Goal: Task Accomplishment & Management: Manage account settings

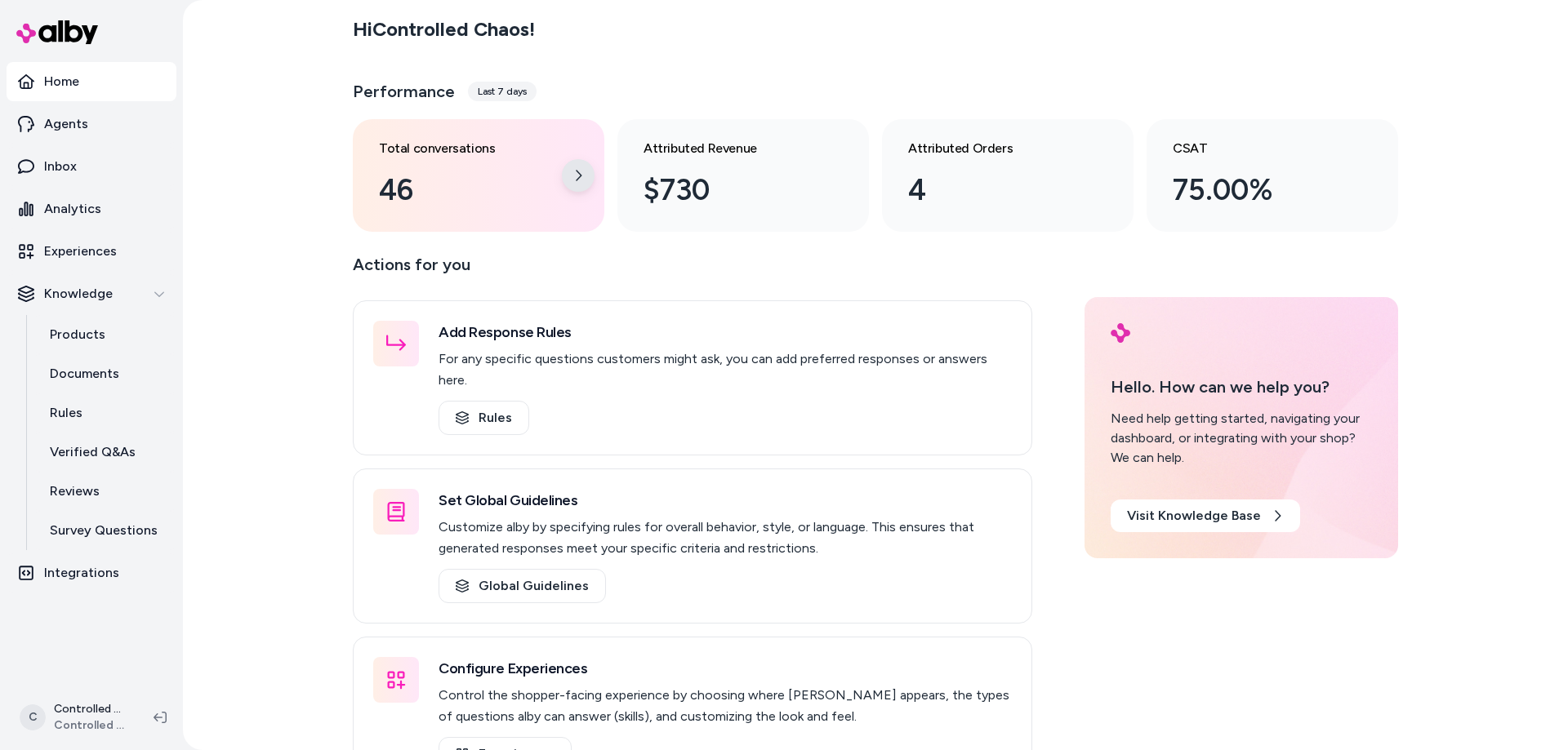
click at [565, 172] on div at bounding box center [578, 176] width 32 height 32
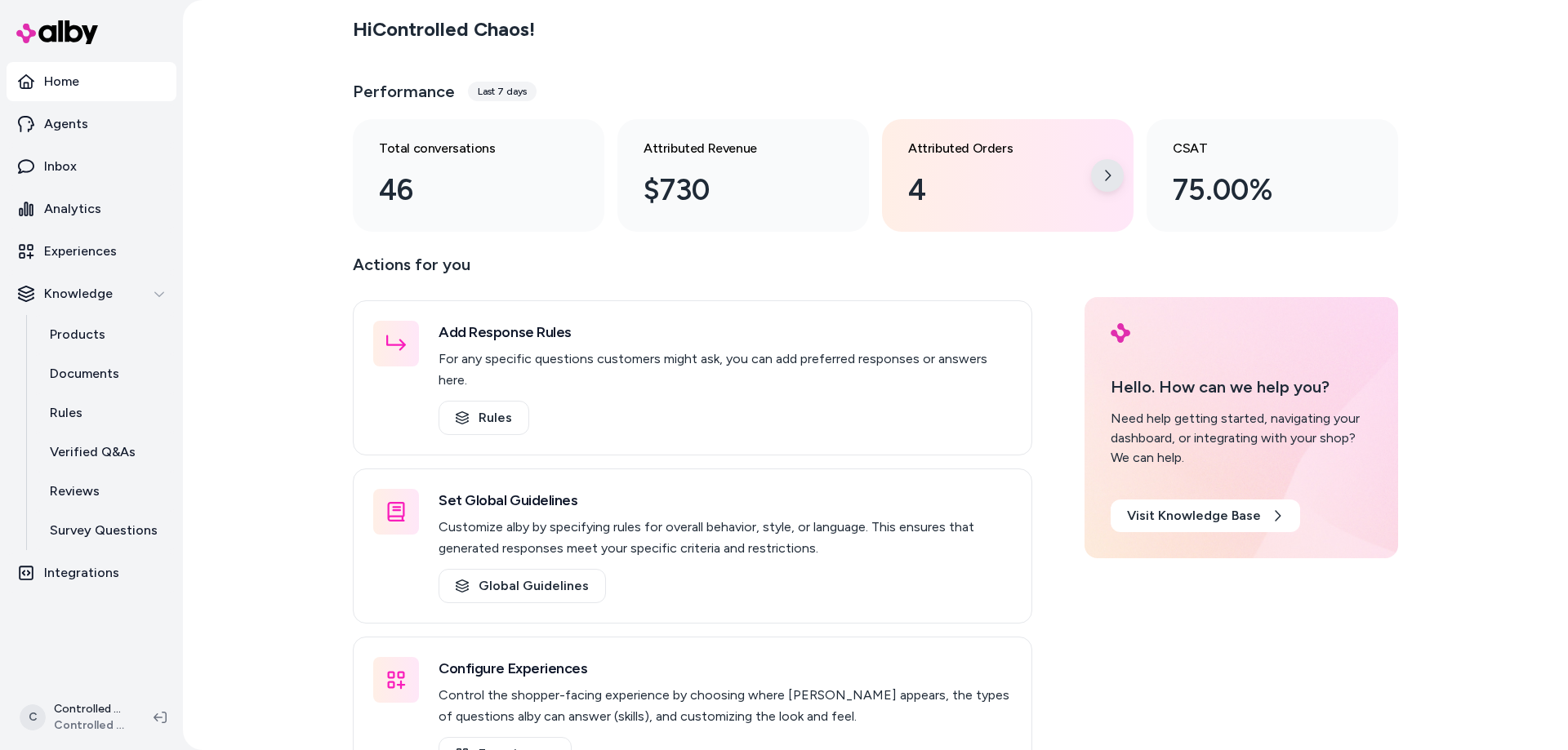
click at [1099, 178] on div at bounding box center [1107, 176] width 32 height 32
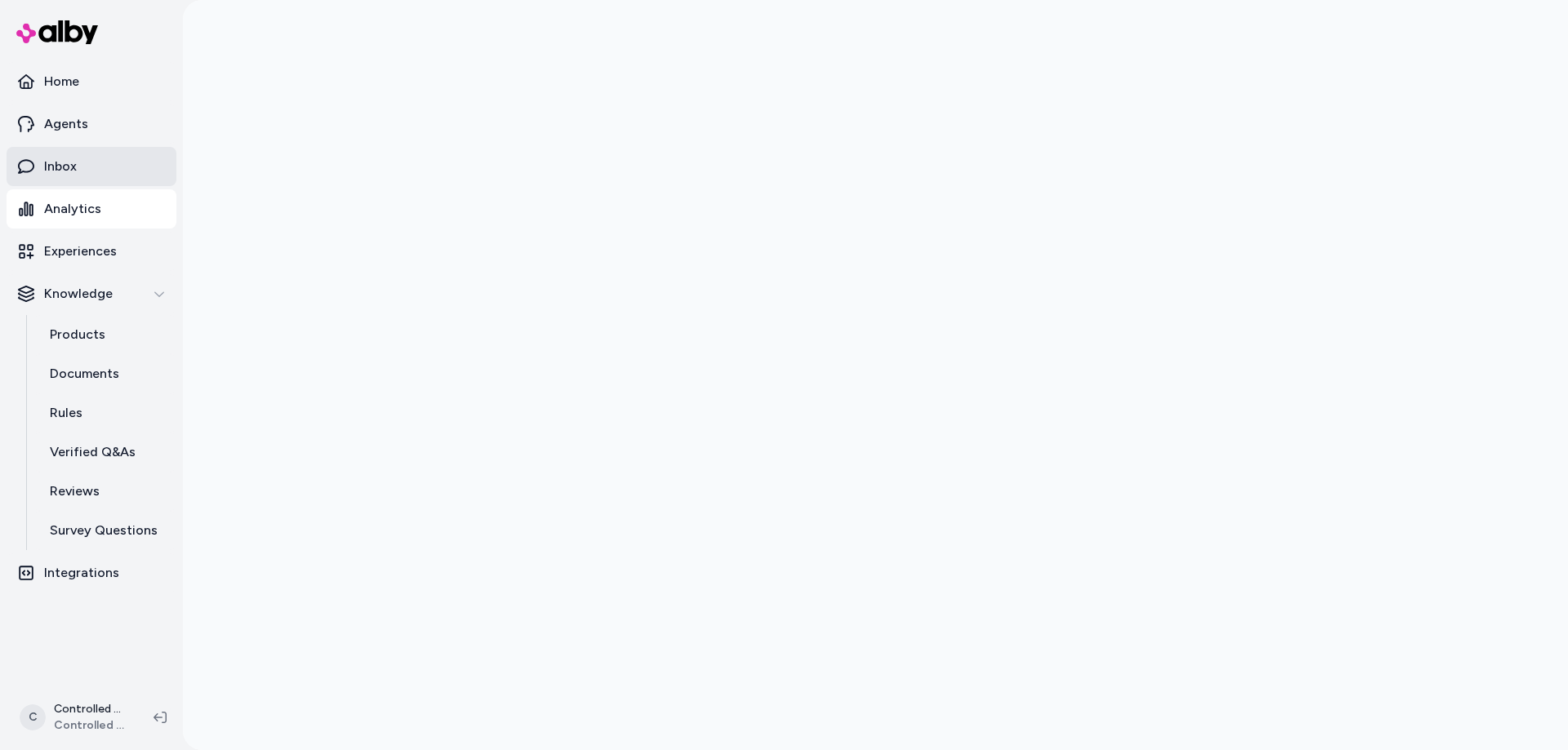
click at [90, 179] on link "Inbox" at bounding box center [91, 167] width 169 height 39
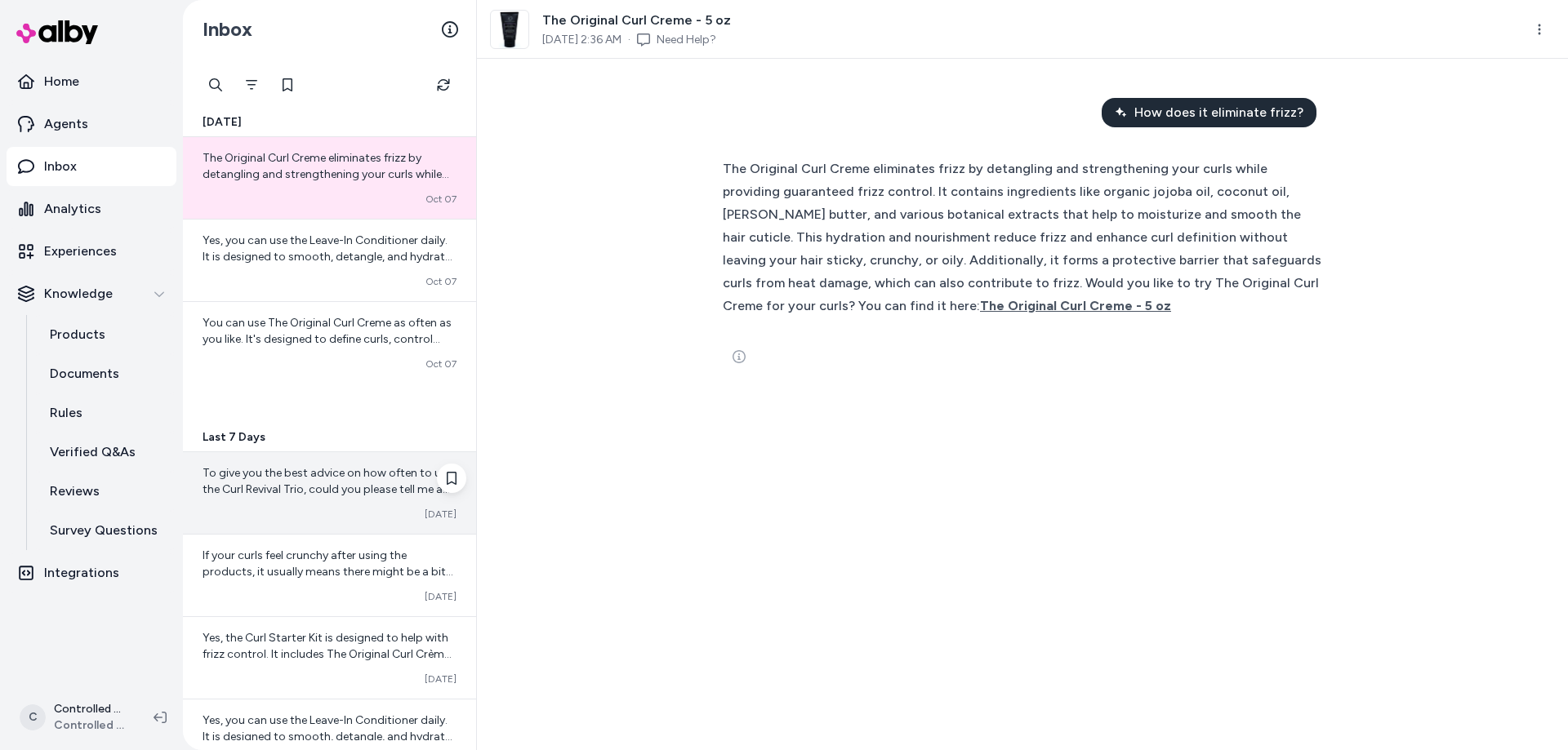
click at [363, 496] on span "To give you the best advice on how often to use the Curl Revival Trio, could yo…" at bounding box center [328, 522] width 252 height 112
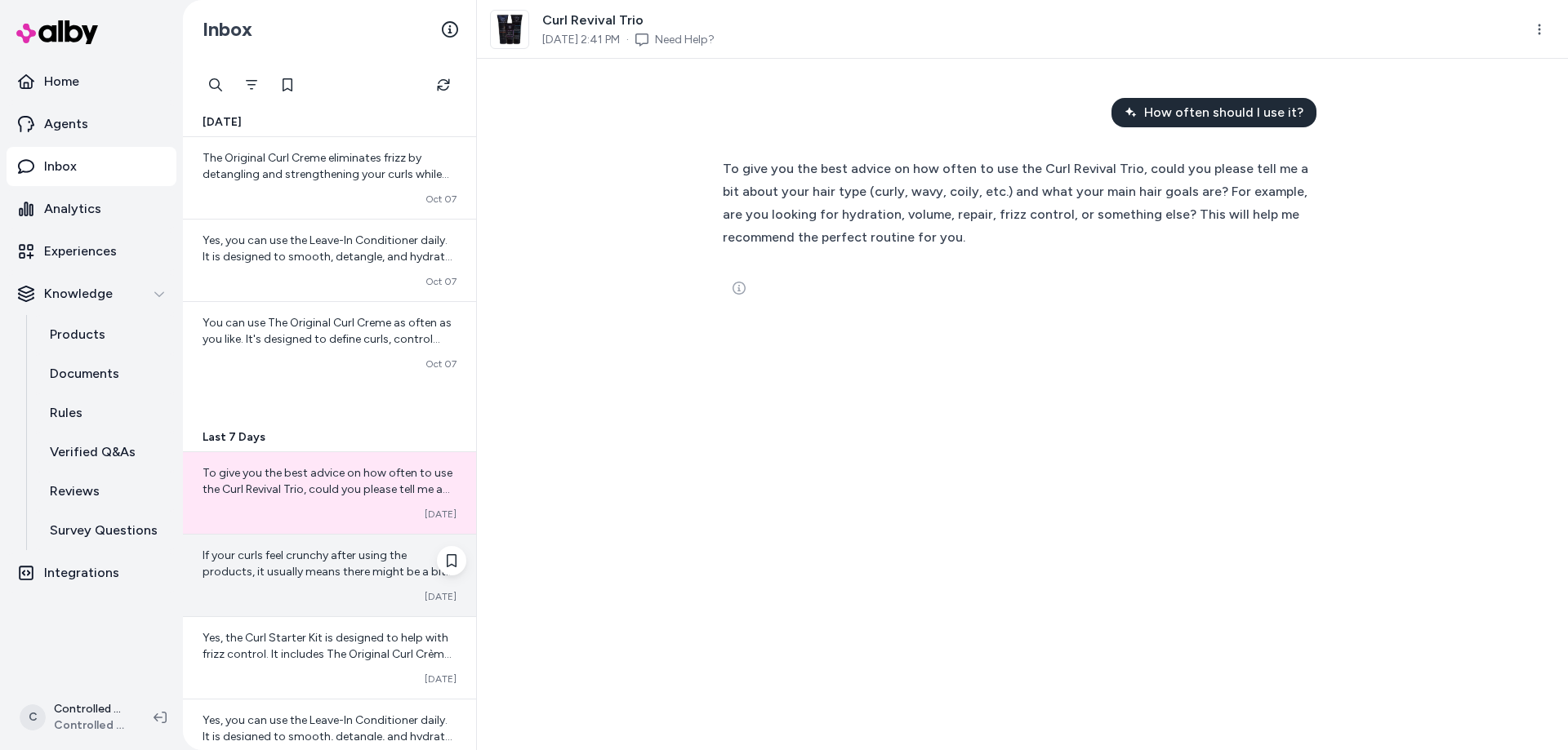
click at [353, 573] on span "If your curls feel crunchy after using the products, it usually means there mig…" at bounding box center [329, 685] width 254 height 275
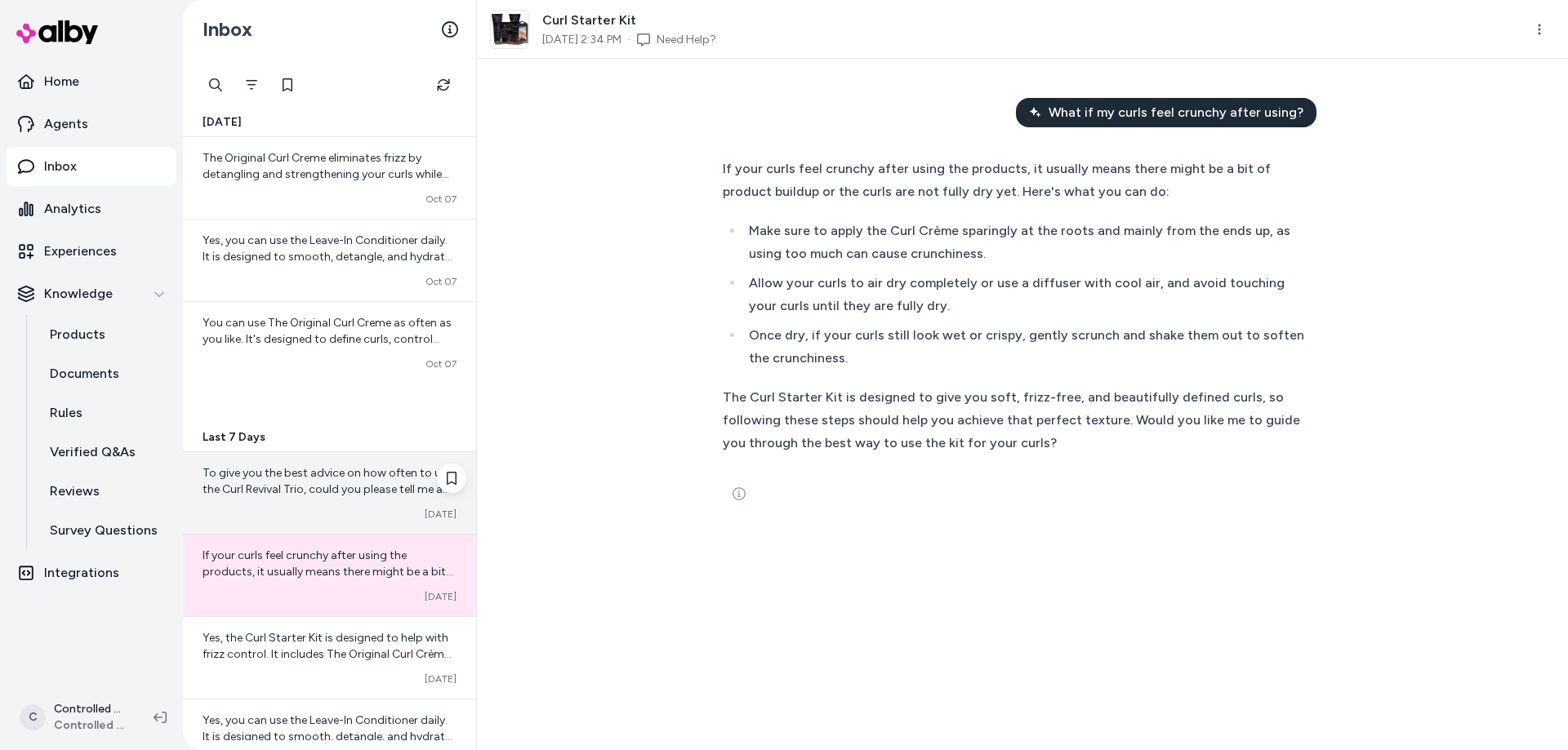
click at [308, 481] on div "To give you the best advice on how often to use the Curl Revival Trio, could yo…" at bounding box center [329, 481] width 254 height 32
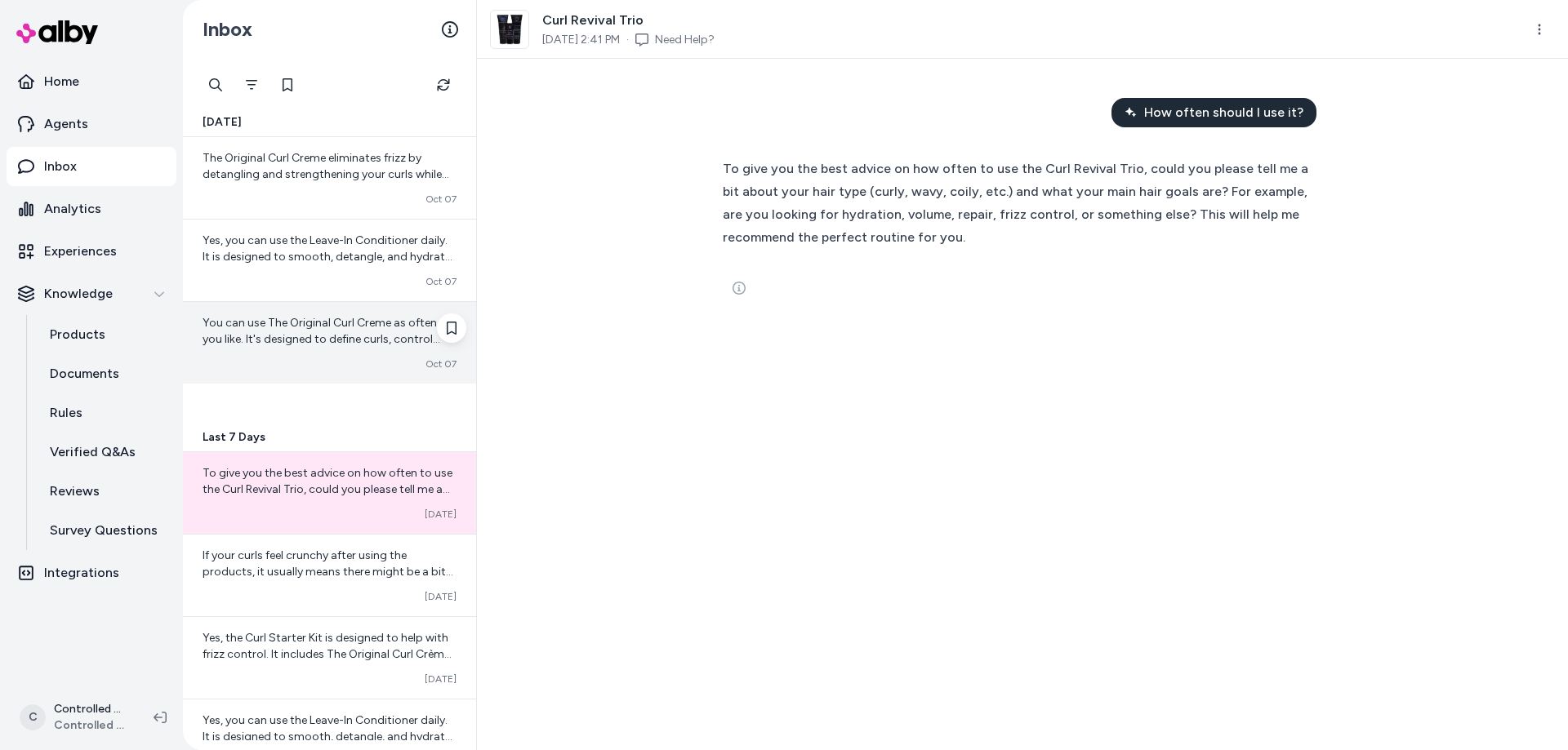
click at [299, 360] on div "Converted [DATE]" at bounding box center [329, 364] width 254 height 13
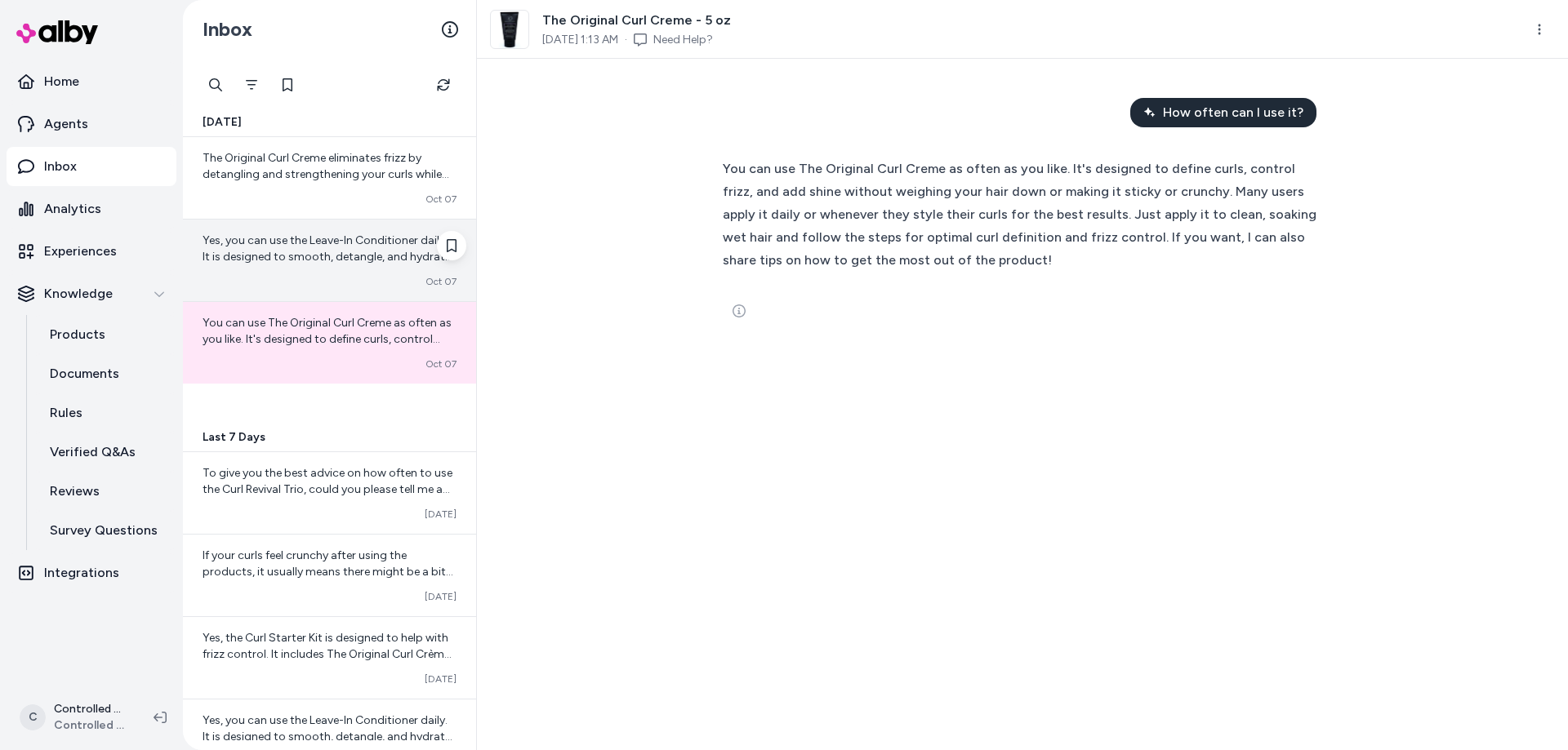
click at [288, 275] on div "Converted [DATE]" at bounding box center [329, 281] width 254 height 13
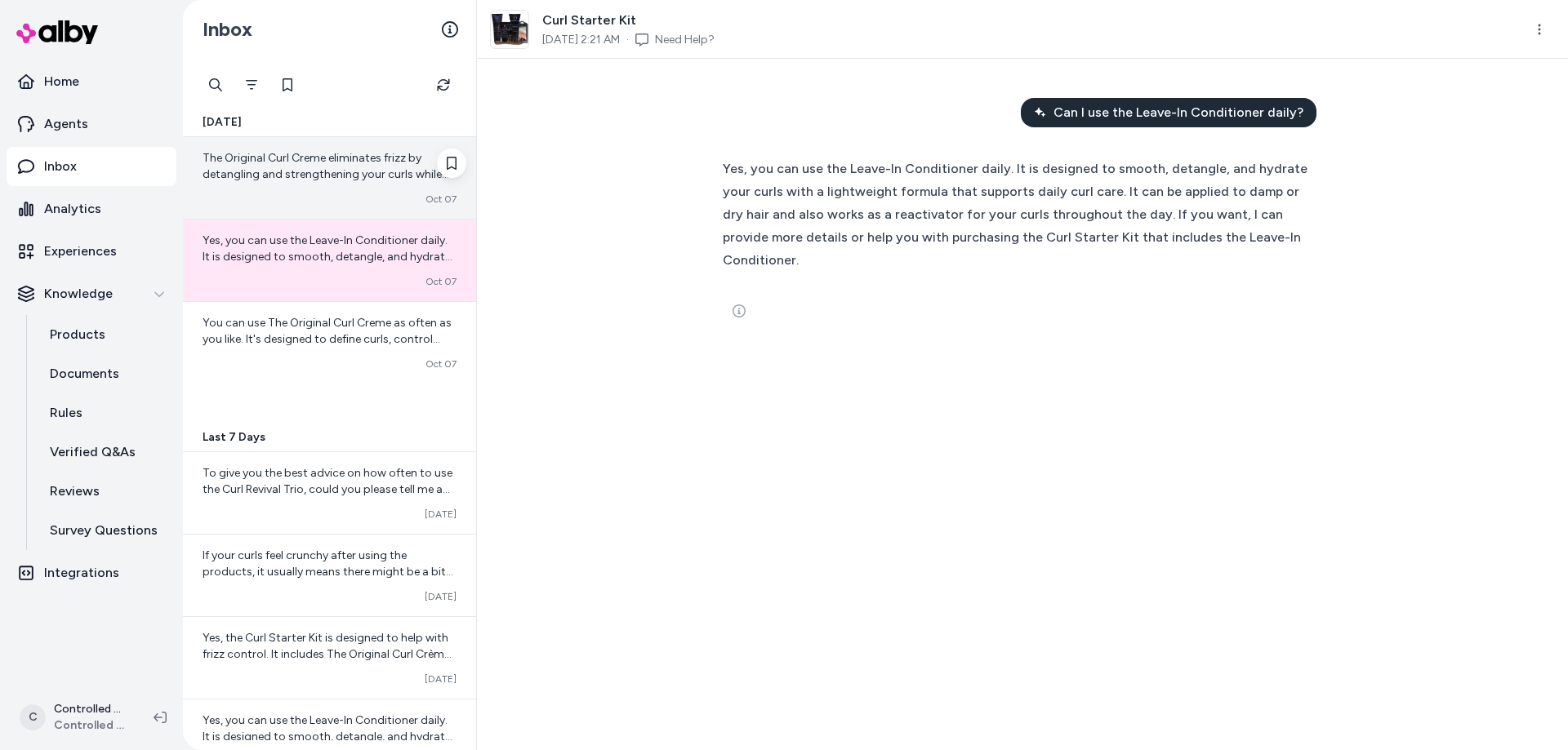
click at [284, 201] on div "Converted [DATE]" at bounding box center [329, 199] width 254 height 13
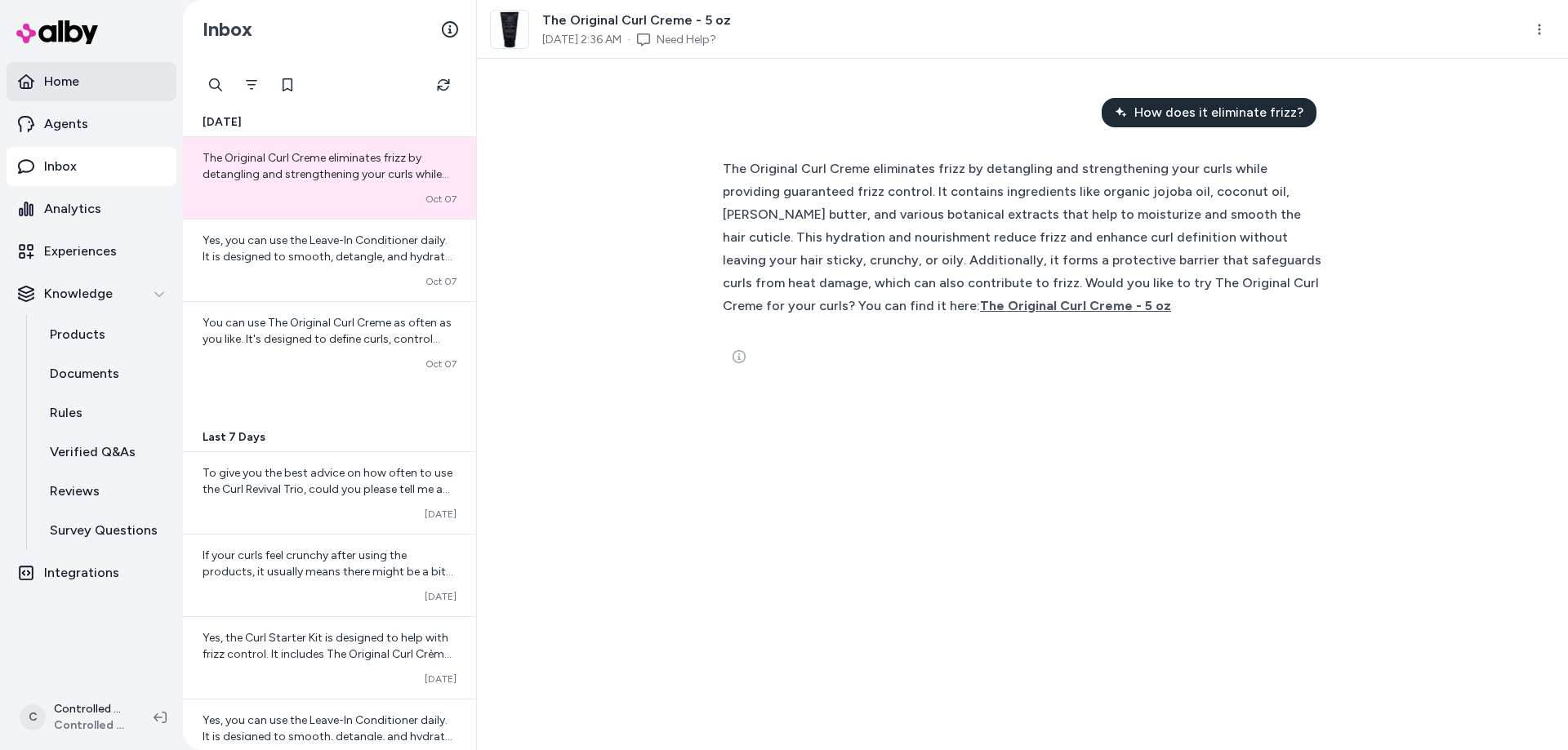
click at [91, 82] on link "Home" at bounding box center [91, 82] width 169 height 39
